Goal: Book appointment/travel/reservation

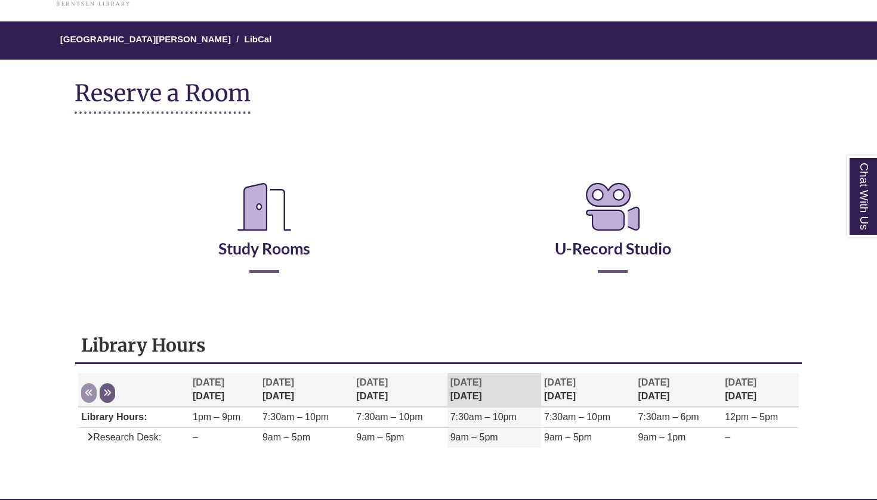
scroll to position [83, 0]
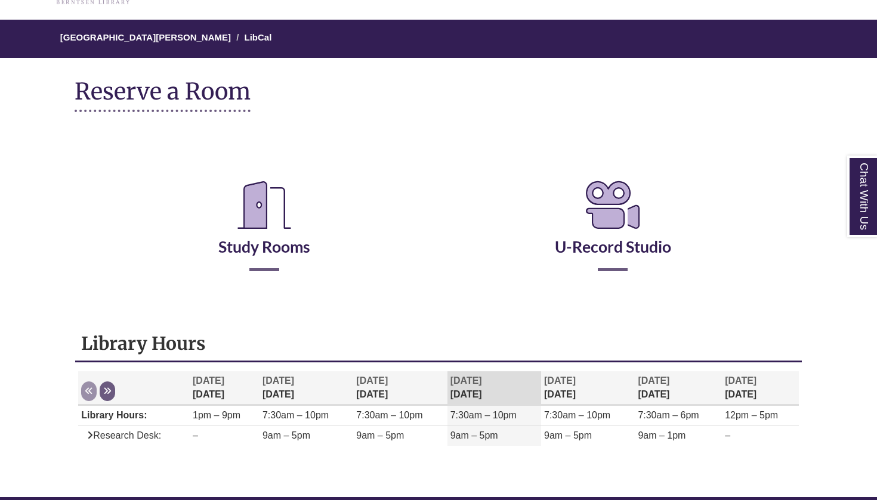
click at [270, 259] on h2 "Study Rooms" at bounding box center [263, 221] width 331 height 99
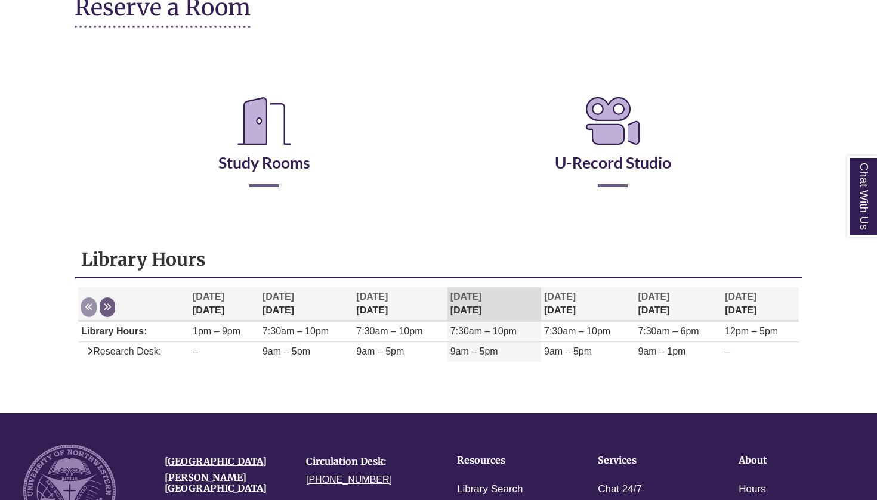
scroll to position [169, 0]
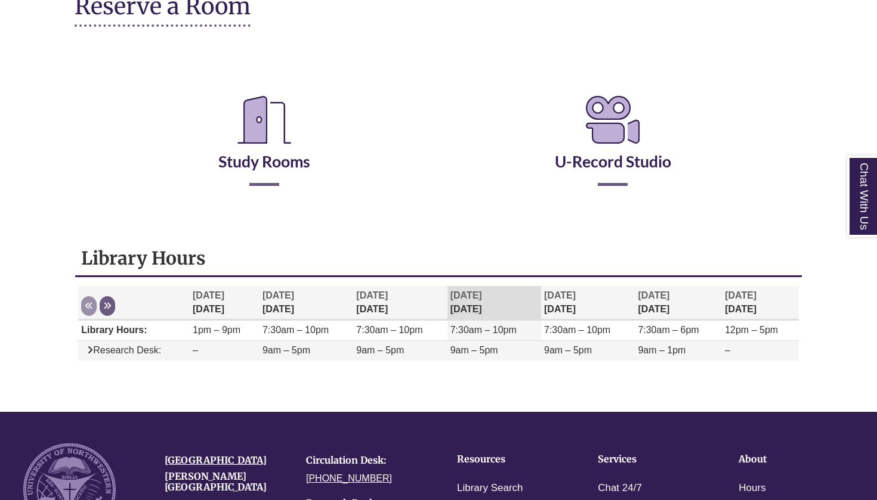
click at [672, 357] on td "9am – 1pm" at bounding box center [678, 351] width 87 height 20
click at [652, 349] on span "9am – 1pm" at bounding box center [662, 350] width 48 height 10
click at [571, 353] on span "9am – 5pm" at bounding box center [568, 350] width 48 height 10
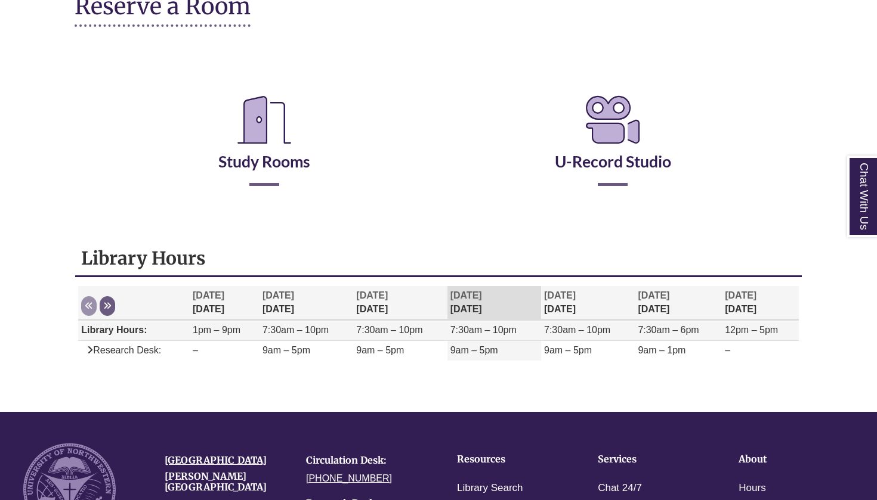
click at [571, 322] on td "7:30am – 10pm" at bounding box center [588, 331] width 94 height 20
click at [571, 295] on span "[DATE]" at bounding box center [560, 295] width 32 height 10
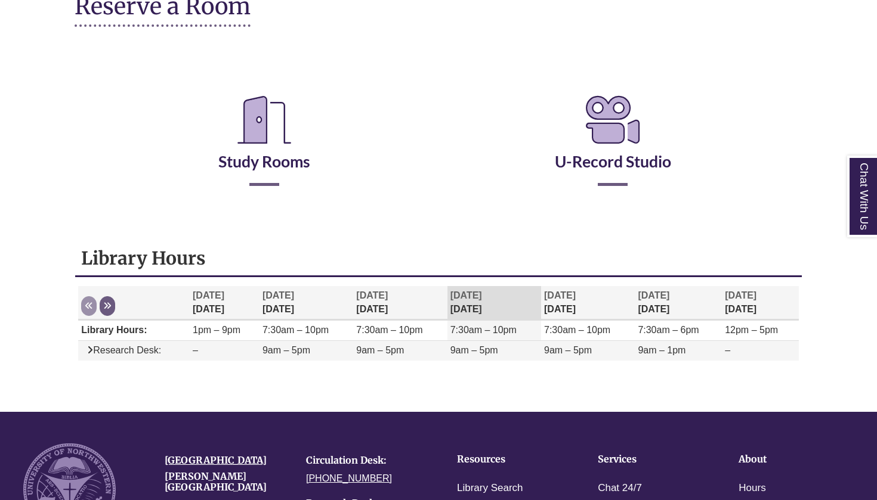
click at [577, 345] on span "9am – 5pm" at bounding box center [568, 350] width 48 height 10
click at [91, 352] on icon "Library Hours" at bounding box center [90, 350] width 6 height 10
click at [88, 345] on icon "Library Hours" at bounding box center [90, 350] width 6 height 10
click at [288, 121] on icon "Reserve a Room" at bounding box center [264, 119] width 73 height 67
